Goal: Task Accomplishment & Management: Manage account settings

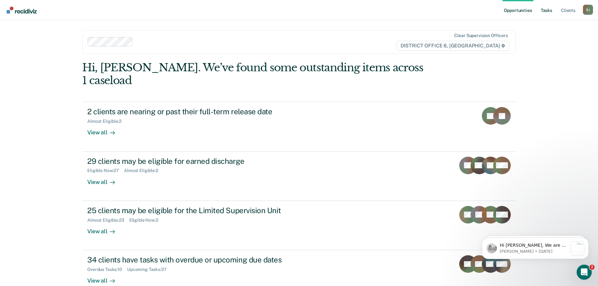
click at [547, 10] on link "Tasks" at bounding box center [547, 10] width 14 height 20
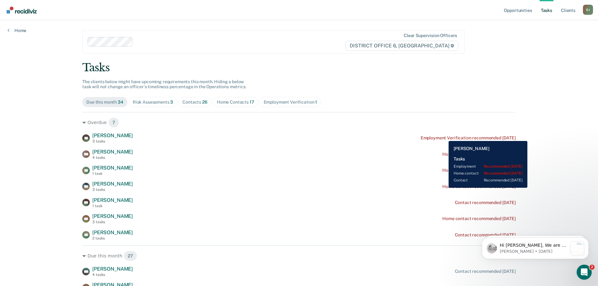
click at [444, 136] on div "Employment Verification recommended [DATE]" at bounding box center [468, 137] width 95 height 5
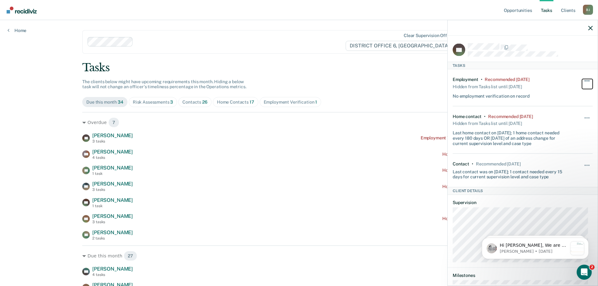
click at [582, 79] on button "button" at bounding box center [587, 84] width 11 height 10
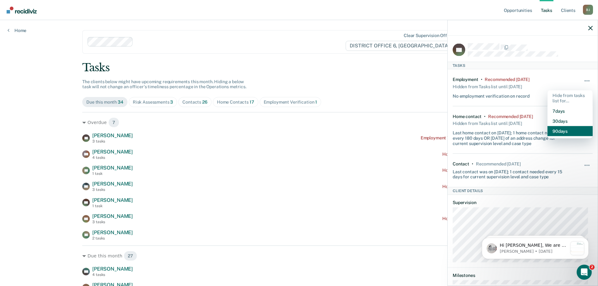
click at [560, 131] on button "90 days" at bounding box center [569, 131] width 45 height 10
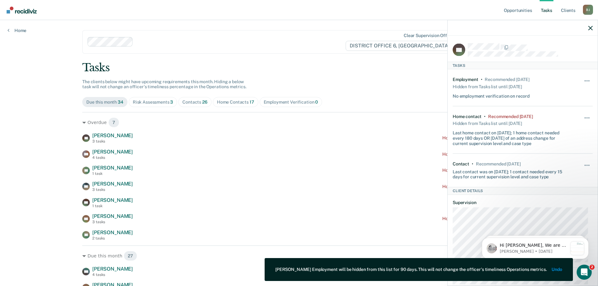
click at [593, 28] on div at bounding box center [523, 28] width 150 height 16
drag, startPoint x: 590, startPoint y: 26, endPoint x: 585, endPoint y: 25, distance: 4.4
click at [590, 25] on button "button" at bounding box center [590, 27] width 4 height 5
